Goal: Task Accomplishment & Management: Use online tool/utility

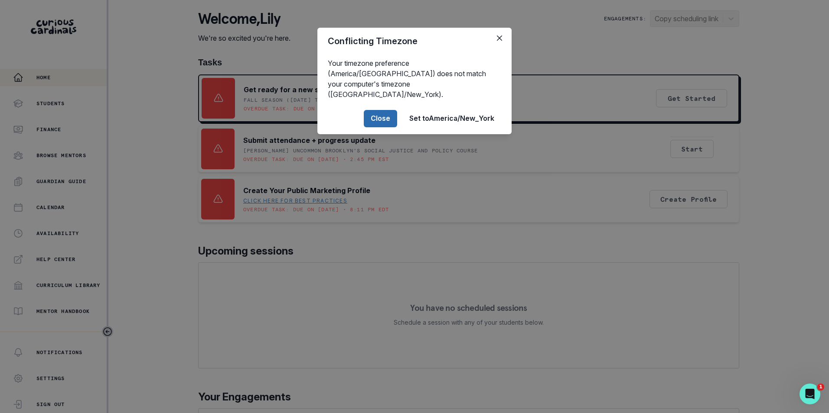
click at [381, 110] on button "Close" at bounding box center [380, 118] width 33 height 17
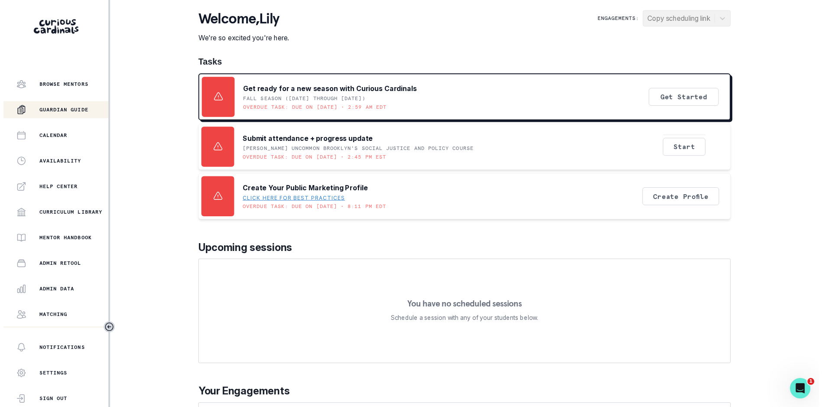
scroll to position [118, 0]
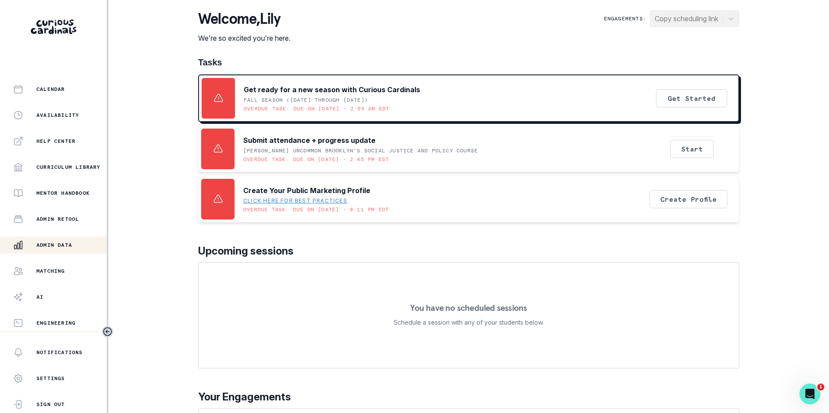
click at [54, 245] on p "Admin Data" at bounding box center [54, 245] width 36 height 7
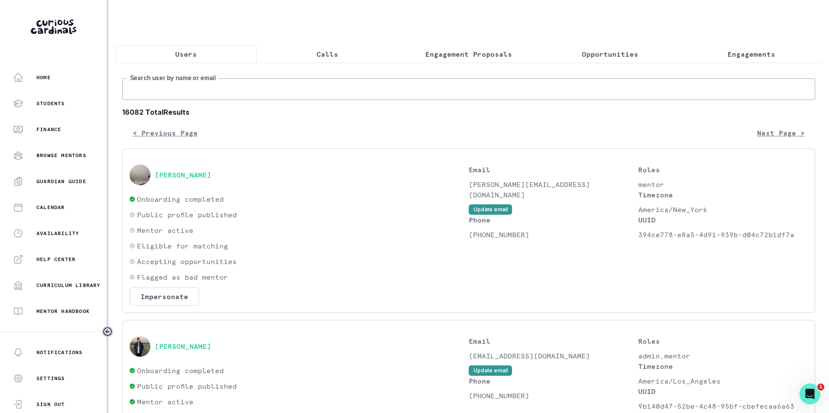
click at [193, 100] on input "Search user by name or email" at bounding box center [468, 89] width 693 height 22
paste input "[EMAIL_ADDRESS][DOMAIN_NAME]"
type input "[EMAIL_ADDRESS][DOMAIN_NAME]"
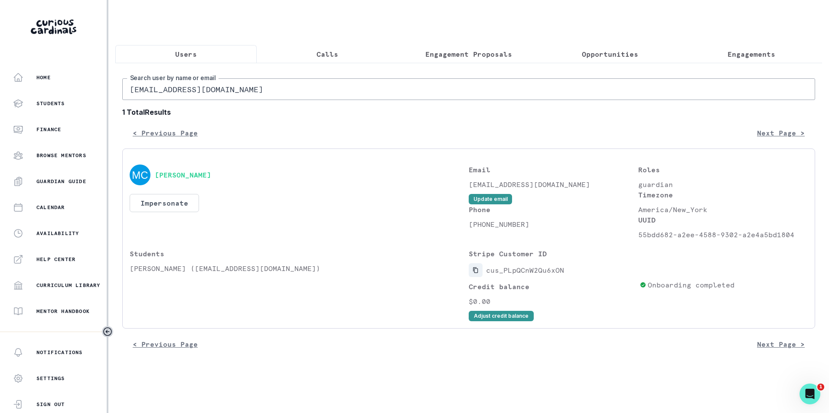
click at [477, 273] on icon "Copied to clipboard" at bounding box center [475, 271] width 5 height 6
click at [180, 209] on button "Impersonate" at bounding box center [164, 203] width 69 height 18
click at [279, 217] on div "[PERSON_NAME] Impersonate Confirmation Are you sure? Impersonating means that w…" at bounding box center [299, 202] width 339 height 75
click at [181, 212] on button "Impersonate" at bounding box center [164, 203] width 69 height 18
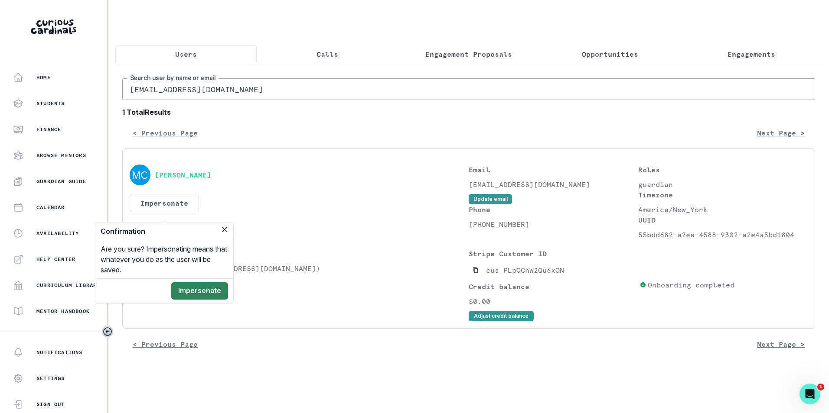
click at [202, 293] on button "Impersonate" at bounding box center [199, 291] width 57 height 17
